Goal: Task Accomplishment & Management: Manage account settings

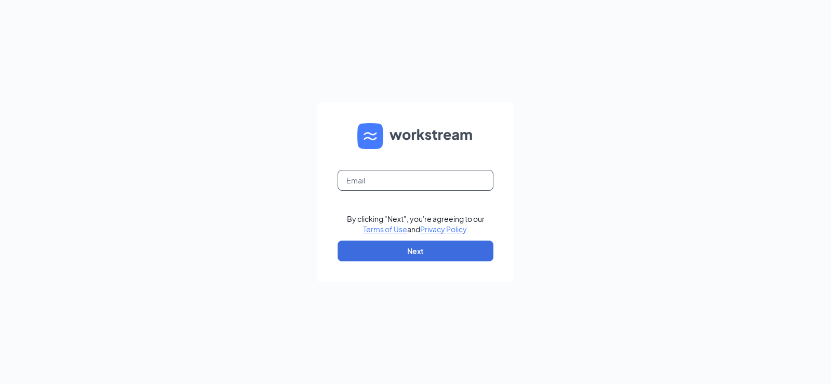
click at [425, 187] on input "text" at bounding box center [416, 180] width 156 height 21
type input "[EMAIL_ADDRESS][DOMAIN_NAME]"
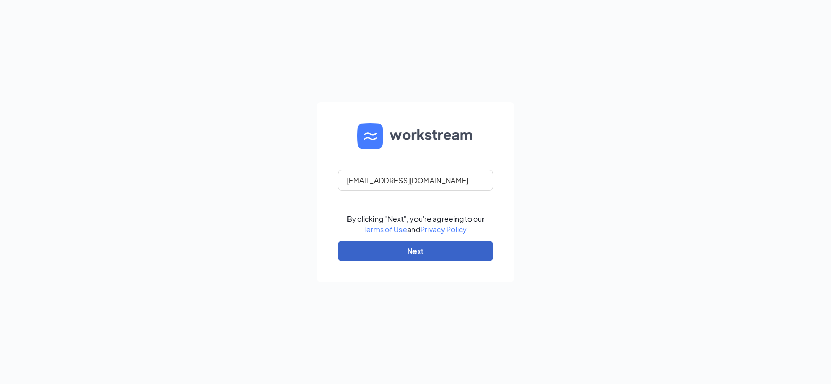
click at [417, 256] on button "Next" at bounding box center [416, 250] width 156 height 21
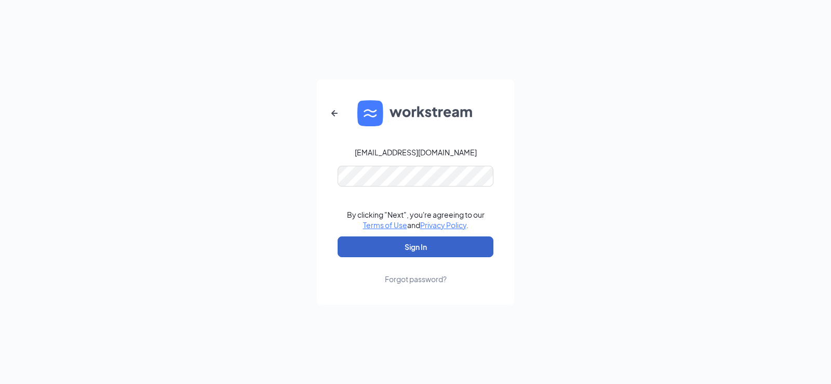
click at [396, 246] on button "Sign In" at bounding box center [416, 246] width 156 height 21
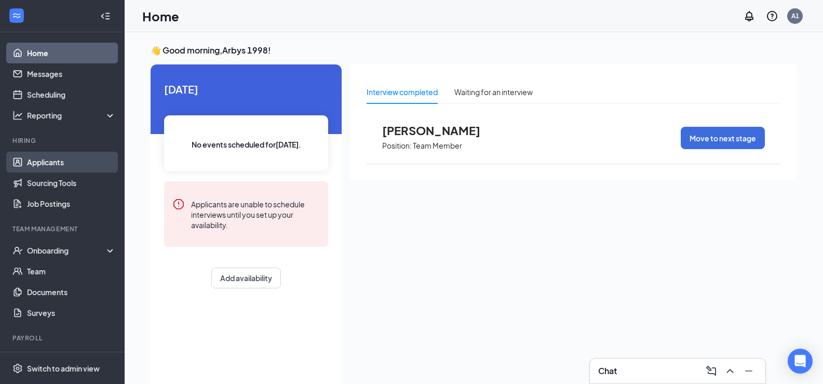
click at [53, 156] on link "Applicants" at bounding box center [71, 162] width 89 height 21
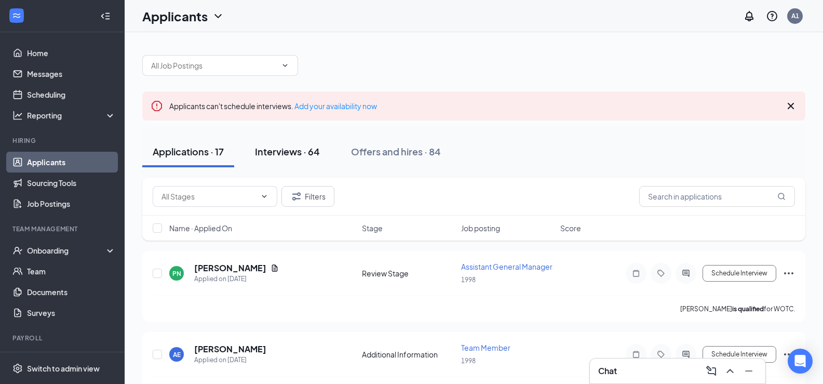
click at [304, 158] on button "Interviews · 64" at bounding box center [288, 151] width 86 height 31
